Goal: Information Seeking & Learning: Find specific page/section

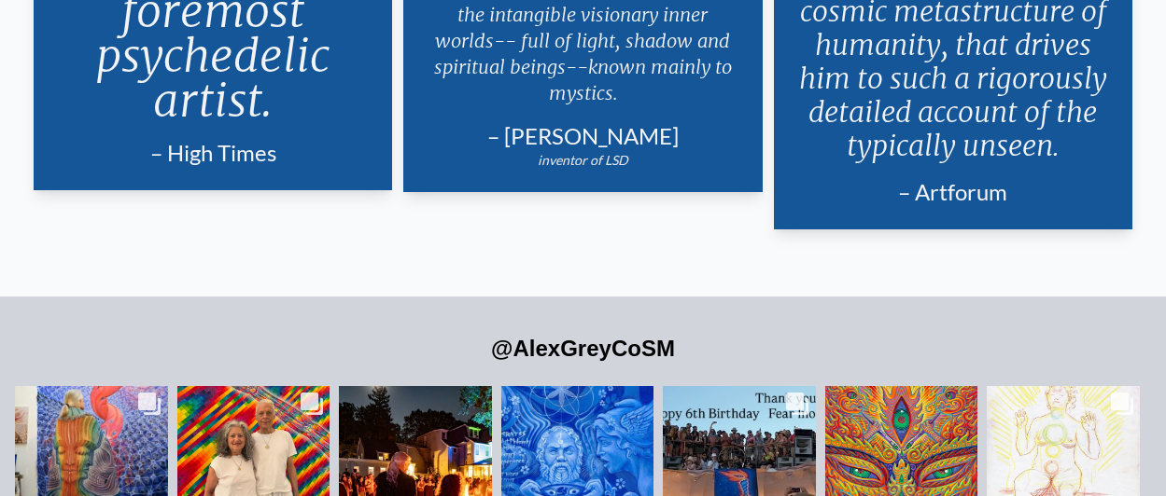
scroll to position [3626, 0]
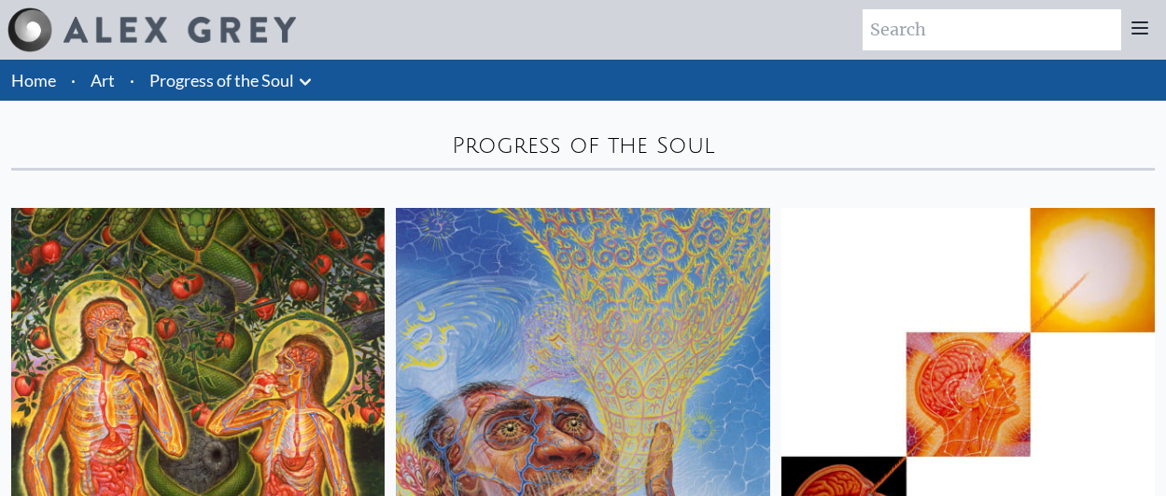
click at [862, 44] on input "search" at bounding box center [991, 29] width 258 height 41
type input "prayer"
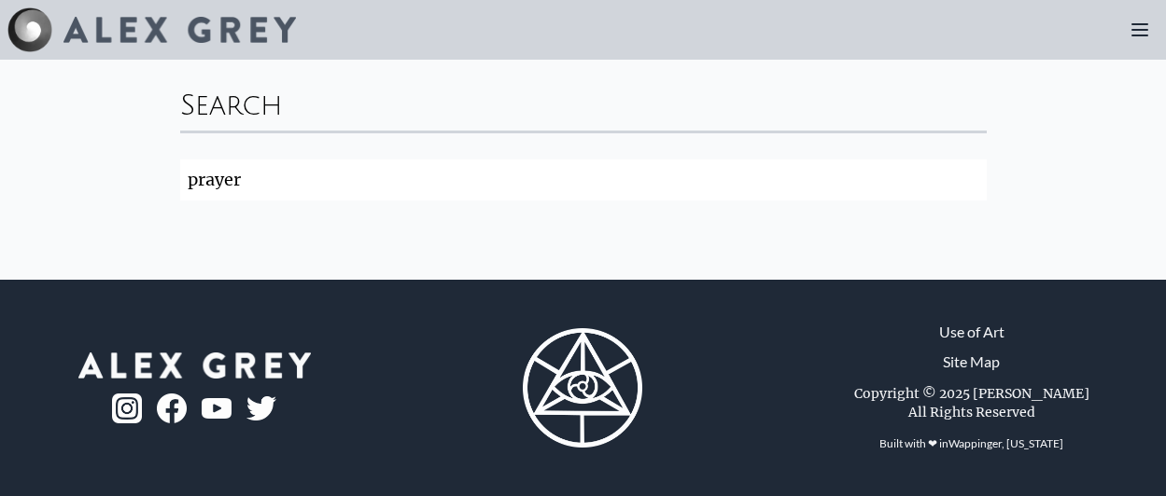
scroll to position [118, 0]
type input "praying"
click button "Search" at bounding box center [0, 0] width 0 height 0
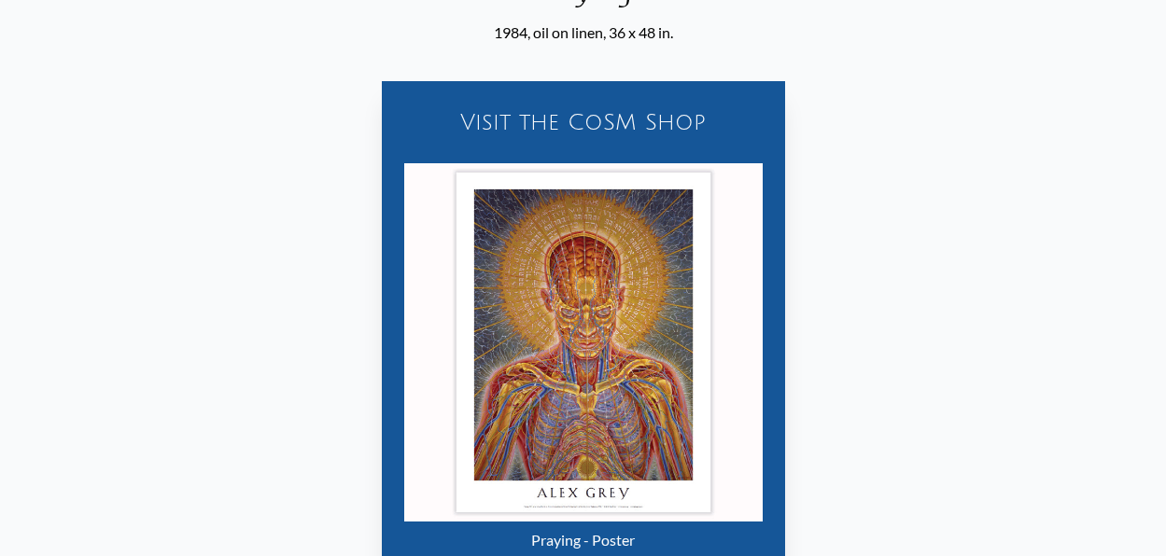
scroll to position [630, 0]
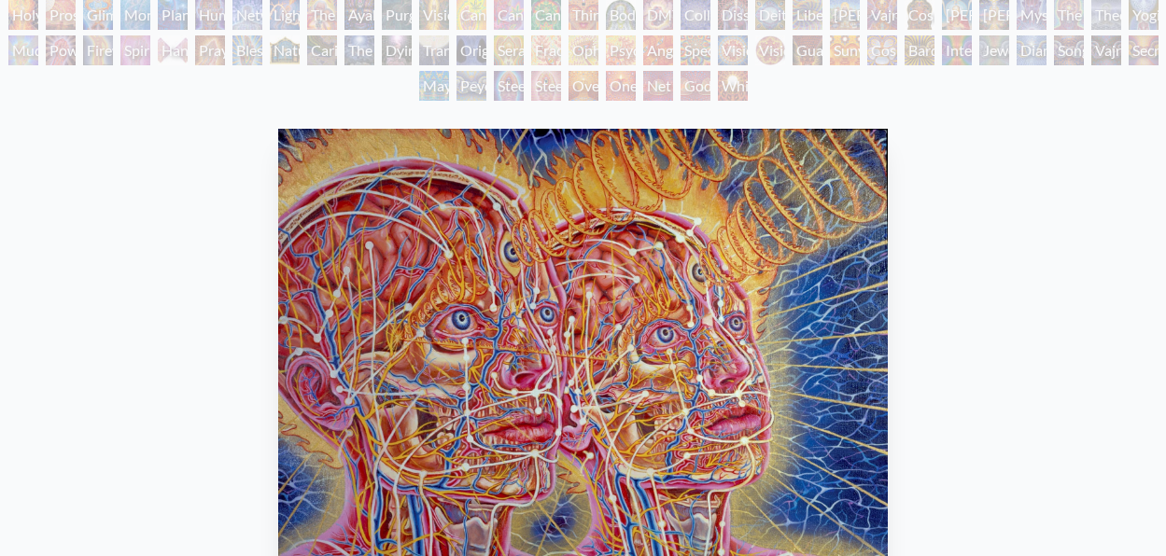
scroll to position [203, 0]
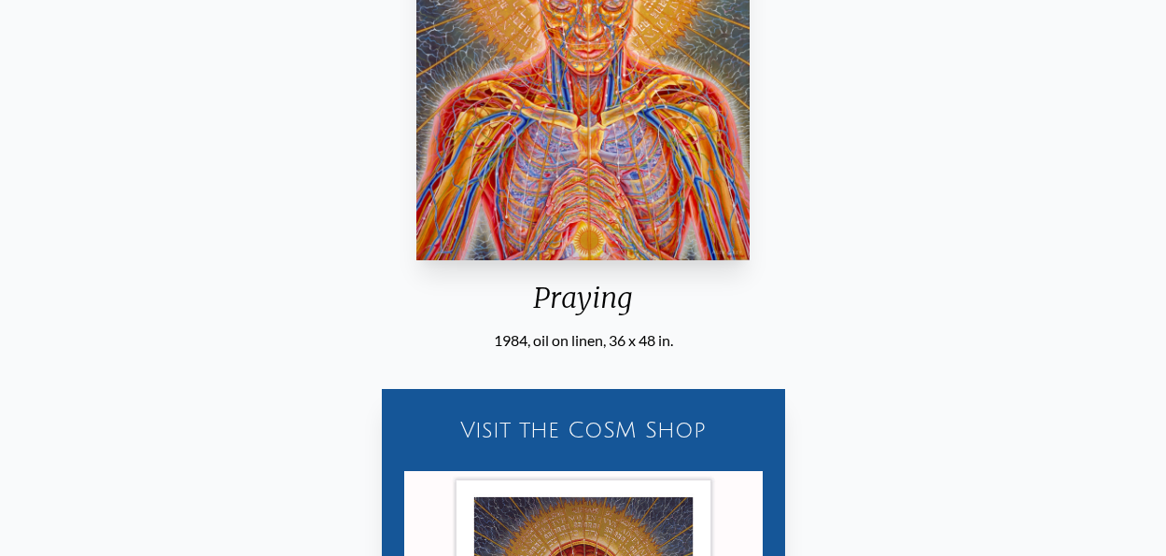
scroll to position [480, 0]
